Goal: Information Seeking & Learning: Learn about a topic

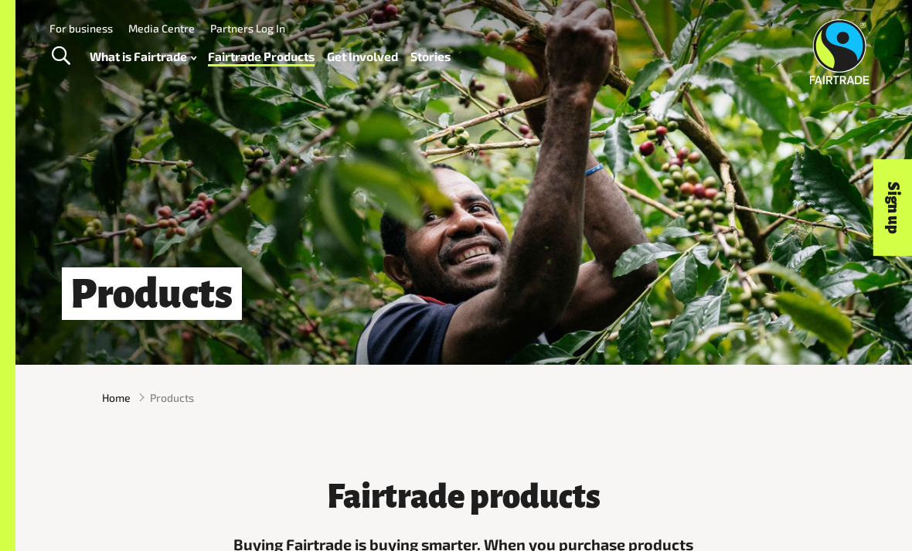
click at [152, 298] on h1 "Products" at bounding box center [152, 294] width 180 height 53
click at [113, 314] on h1 "Products" at bounding box center [152, 294] width 180 height 53
click at [172, 316] on h1 "Products" at bounding box center [152, 294] width 180 height 53
click at [187, 407] on div "Home Products" at bounding box center [463, 397] width 897 height 41
click at [171, 405] on span "Products" at bounding box center [172, 398] width 44 height 16
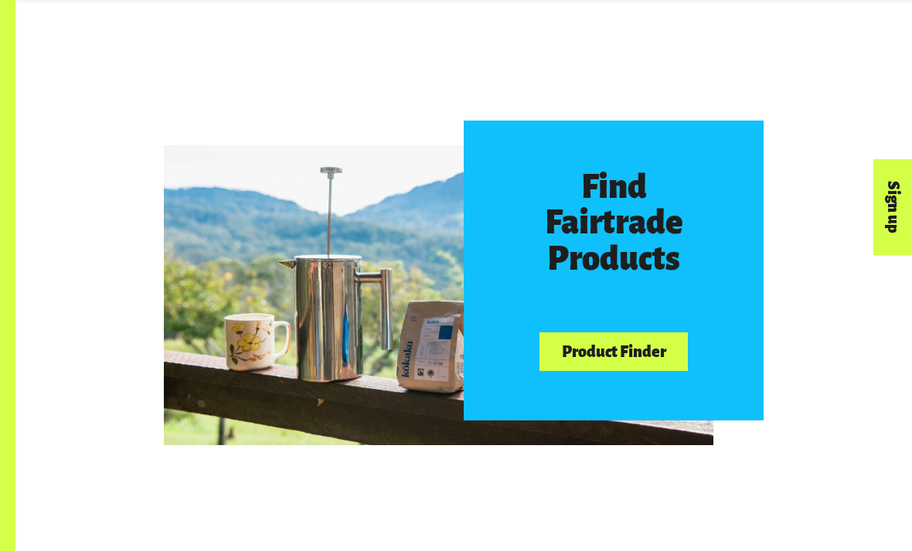
scroll to position [661, 0]
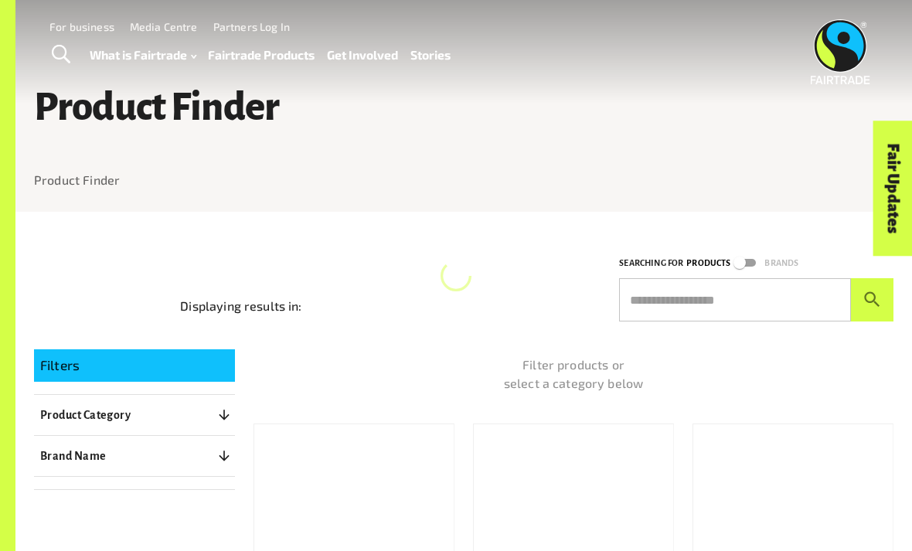
click at [733, 283] on input "text" at bounding box center [735, 299] width 232 height 43
click at [527, 345] on div "Filter products or select a category below" at bounding box center [564, 362] width 659 height 74
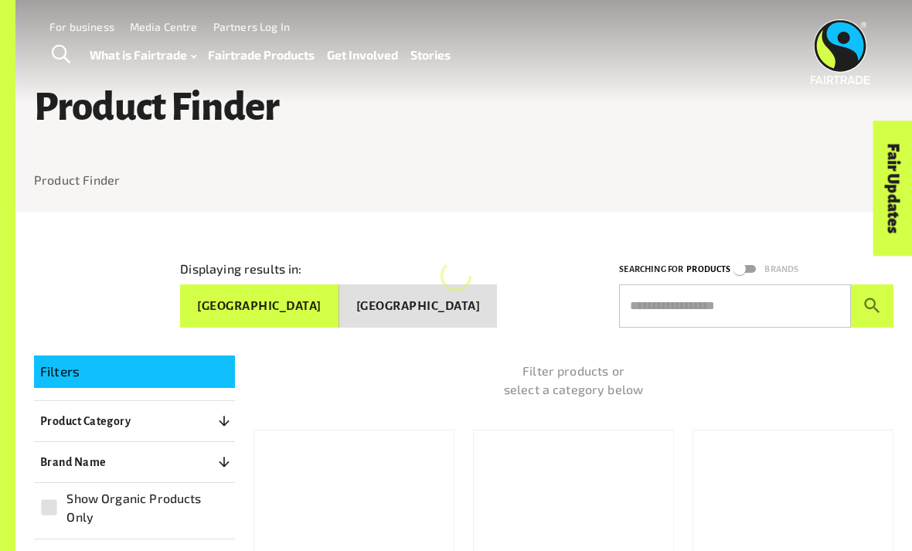
click at [490, 322] on button "New Zealand" at bounding box center [418, 306] width 158 height 43
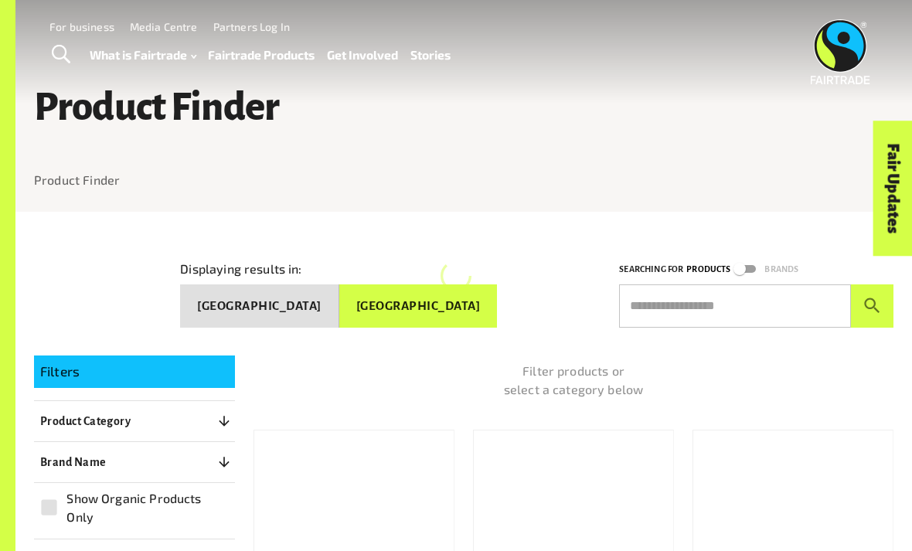
click at [462, 304] on div at bounding box center [456, 276] width 31 height 93
click at [339, 297] on button "Australia" at bounding box center [259, 306] width 159 height 43
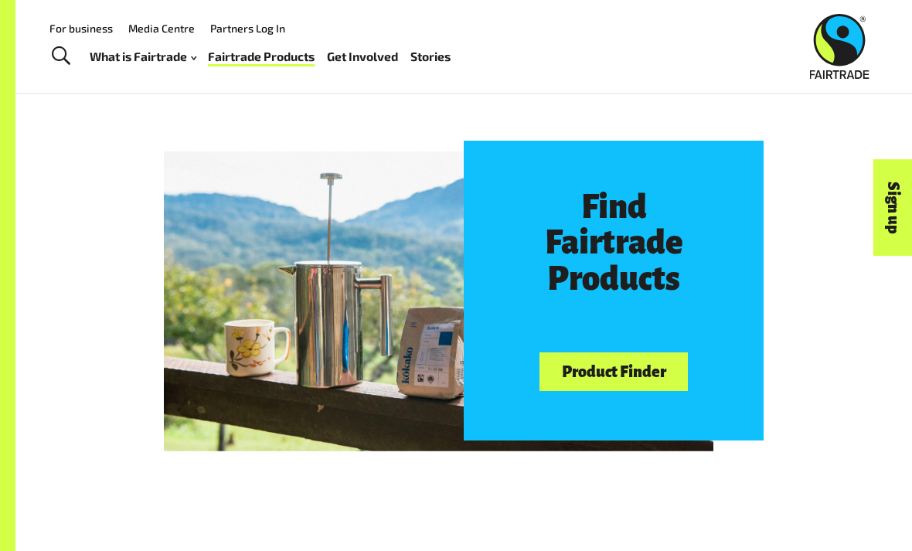
scroll to position [639, 0]
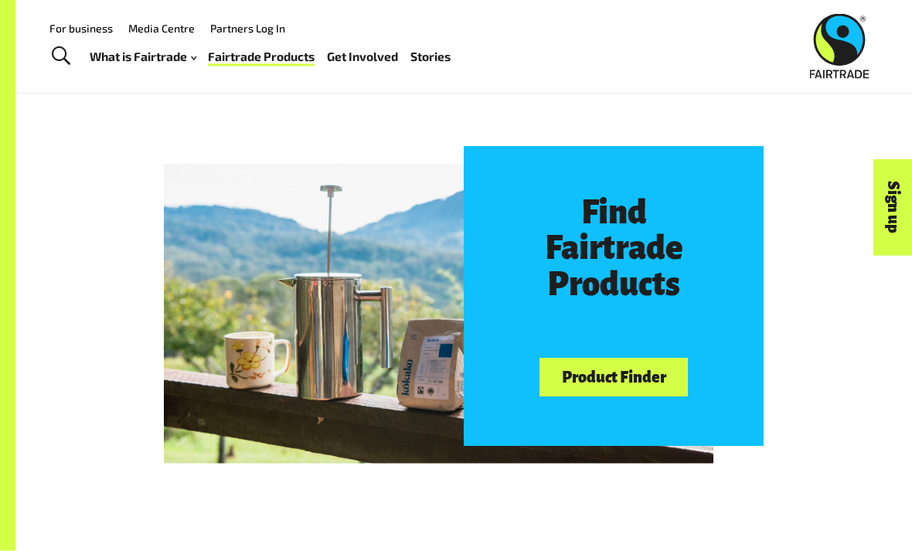
click at [646, 387] on link "Product Finder" at bounding box center [614, 378] width 148 height 39
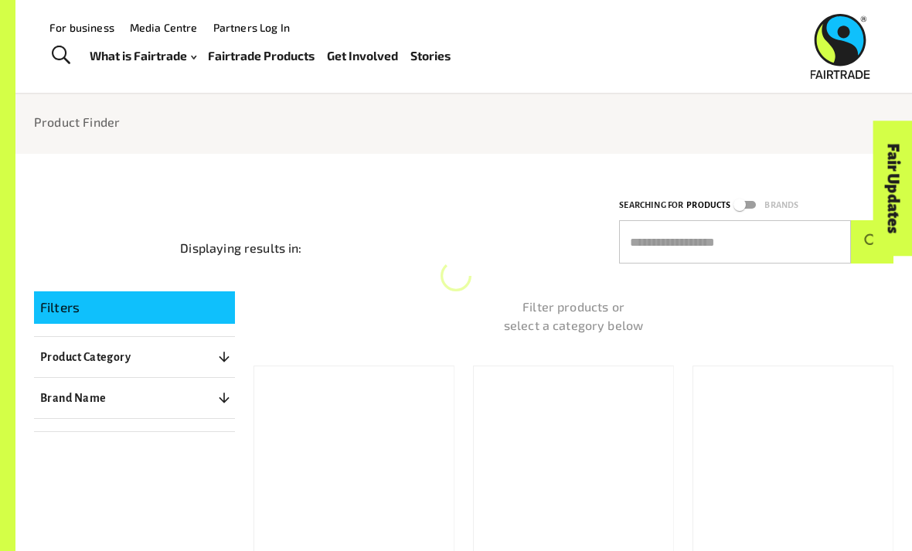
scroll to position [57, 0]
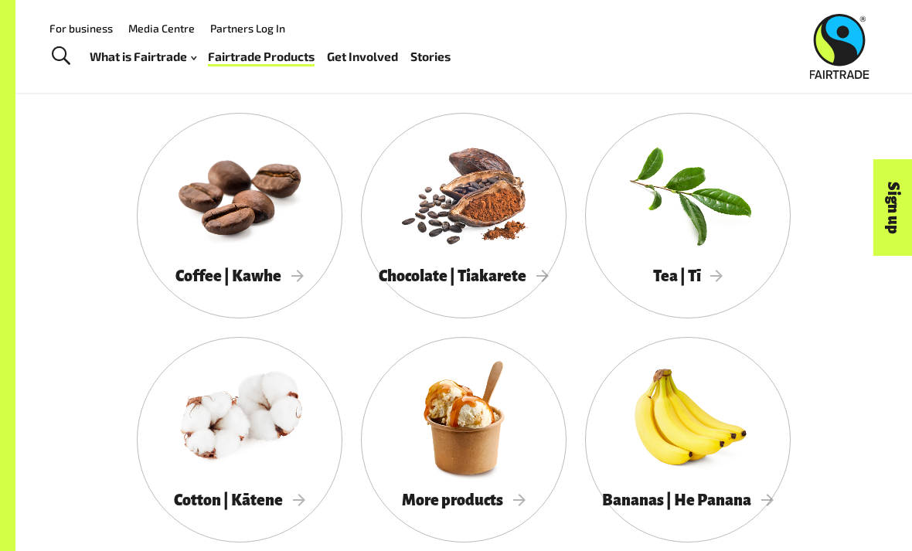
scroll to position [1174, 0]
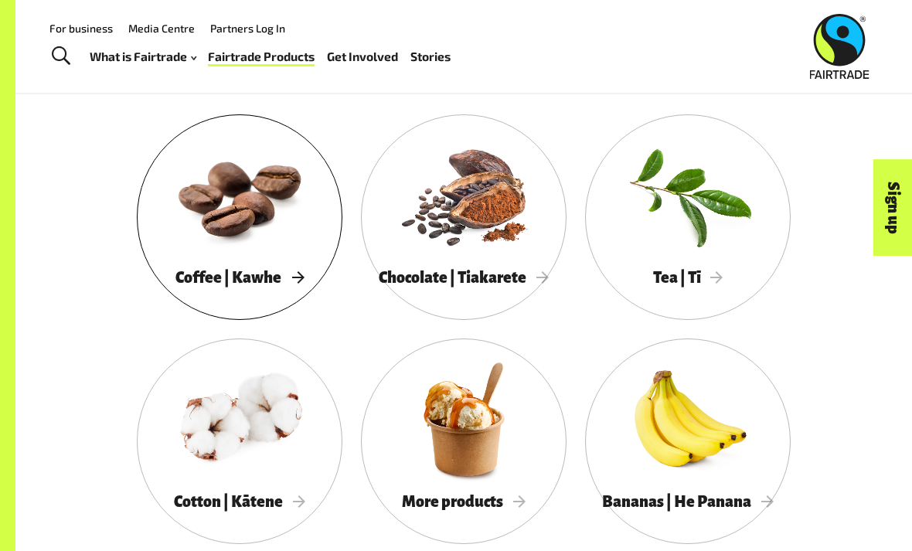
click at [264, 212] on div at bounding box center [240, 195] width 206 height 134
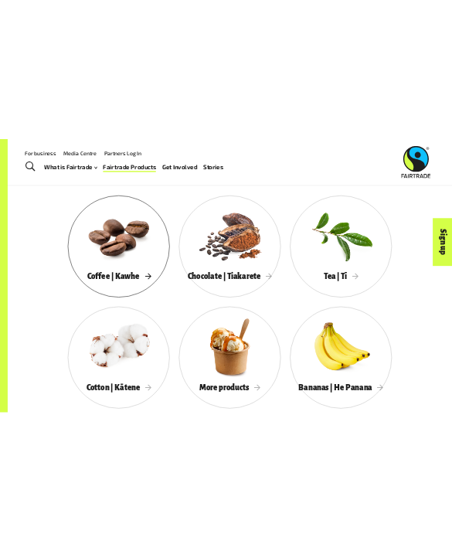
scroll to position [1210, 0]
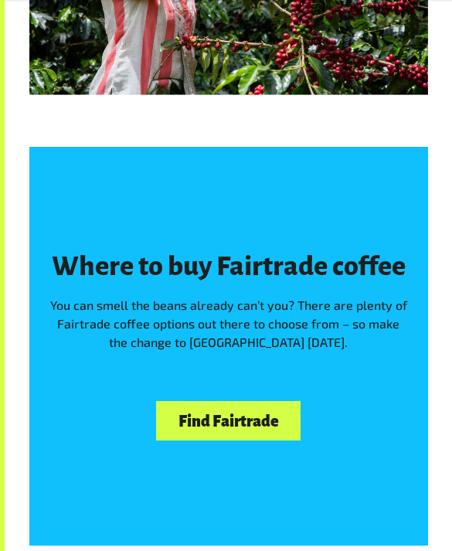
scroll to position [1468, 0]
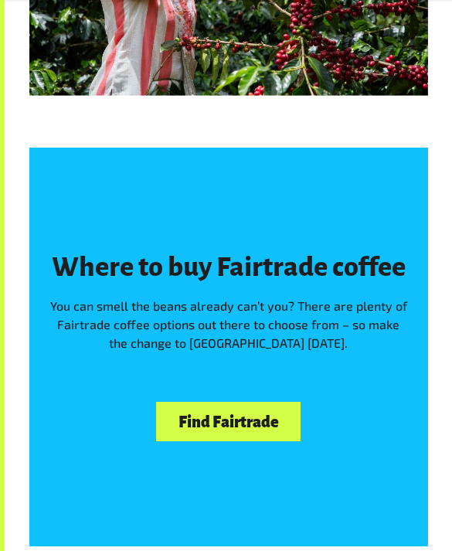
click at [211, 421] on link "Find Fairtrade" at bounding box center [228, 421] width 145 height 39
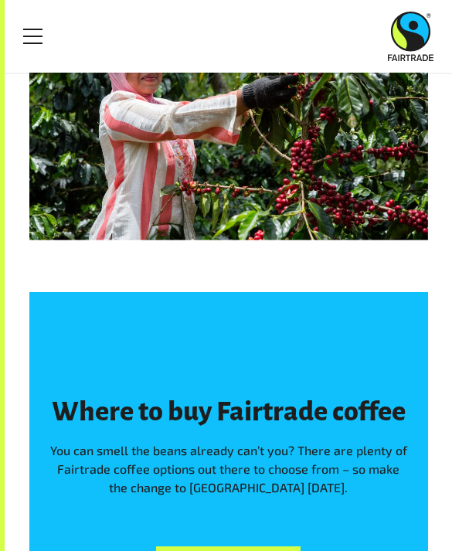
scroll to position [1321, 0]
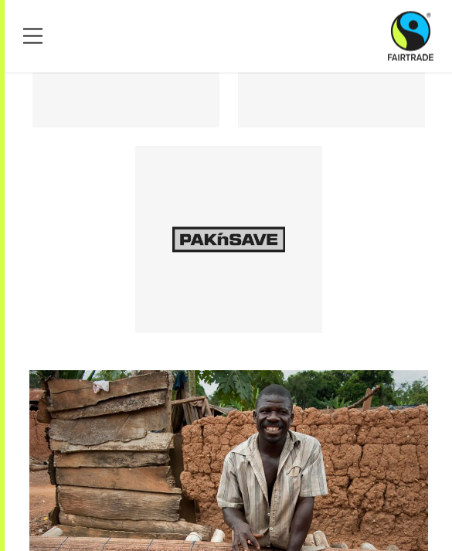
scroll to position [1235, 0]
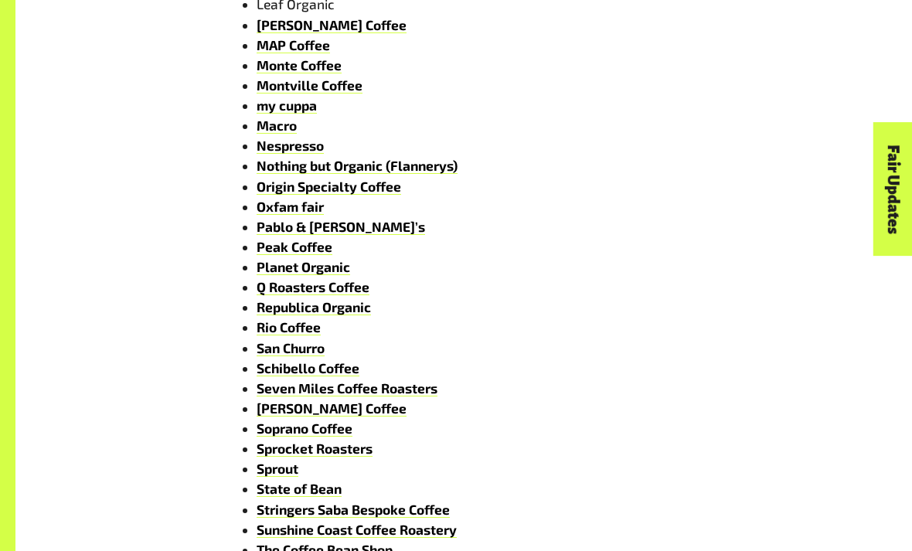
scroll to position [1526, 0]
